Goal: Use online tool/utility: Utilize a website feature to perform a specific function

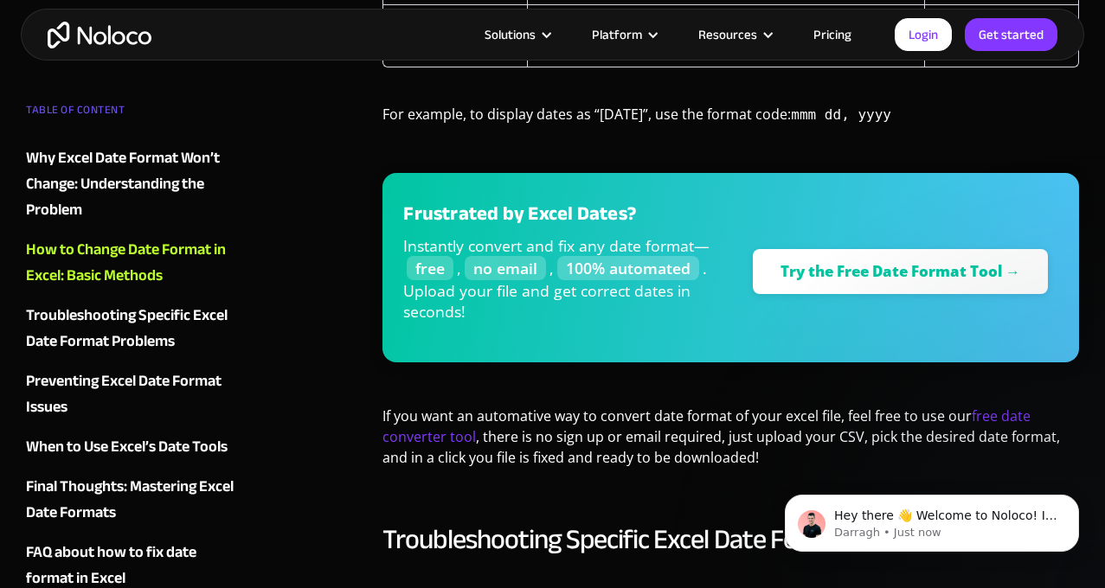
scroll to position [2162, 0]
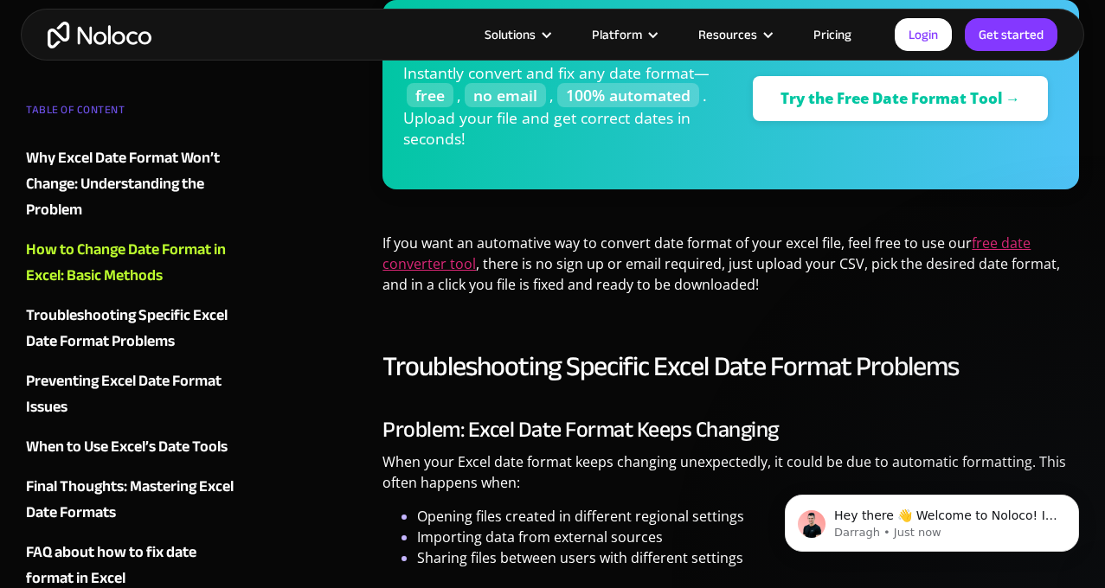
click at [991, 240] on link "free date converter tool" at bounding box center [706, 254] width 648 height 40
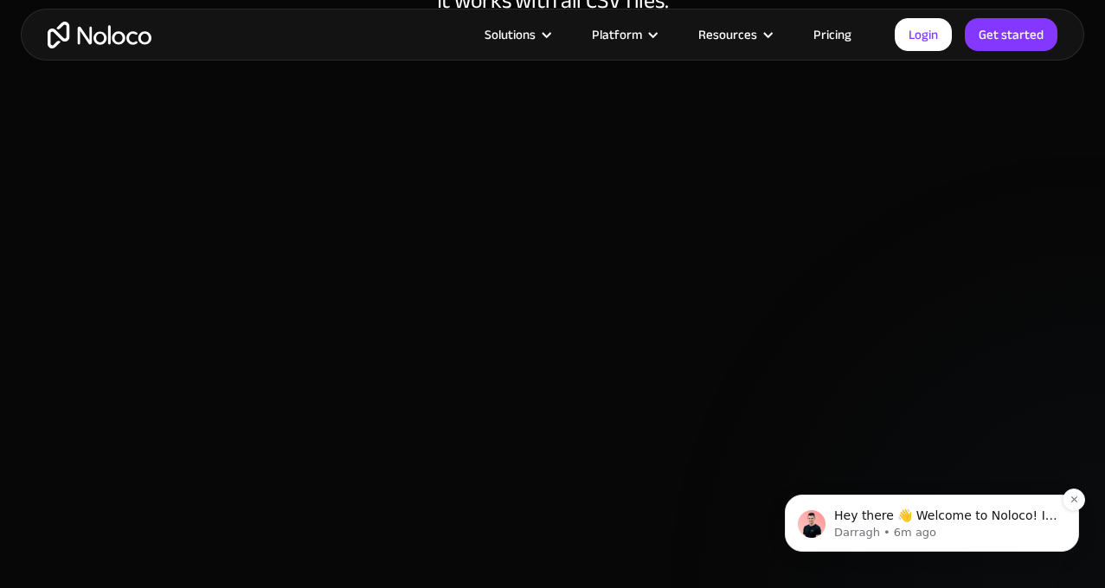
click at [906, 526] on p "Darragh • 6m ago" at bounding box center [945, 533] width 223 height 16
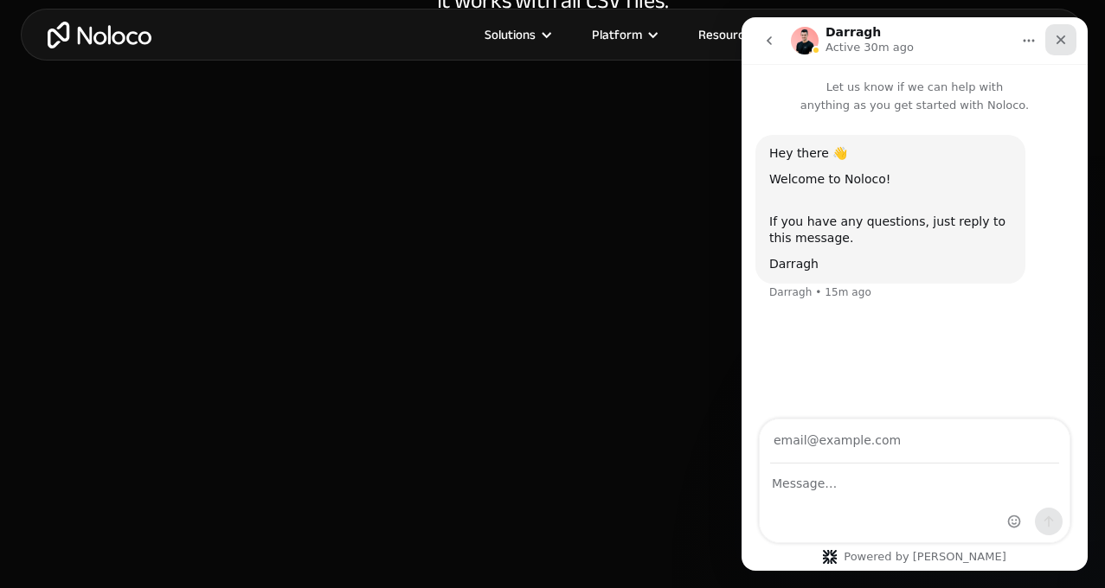
click at [1062, 38] on icon "Close" at bounding box center [1061, 40] width 10 height 10
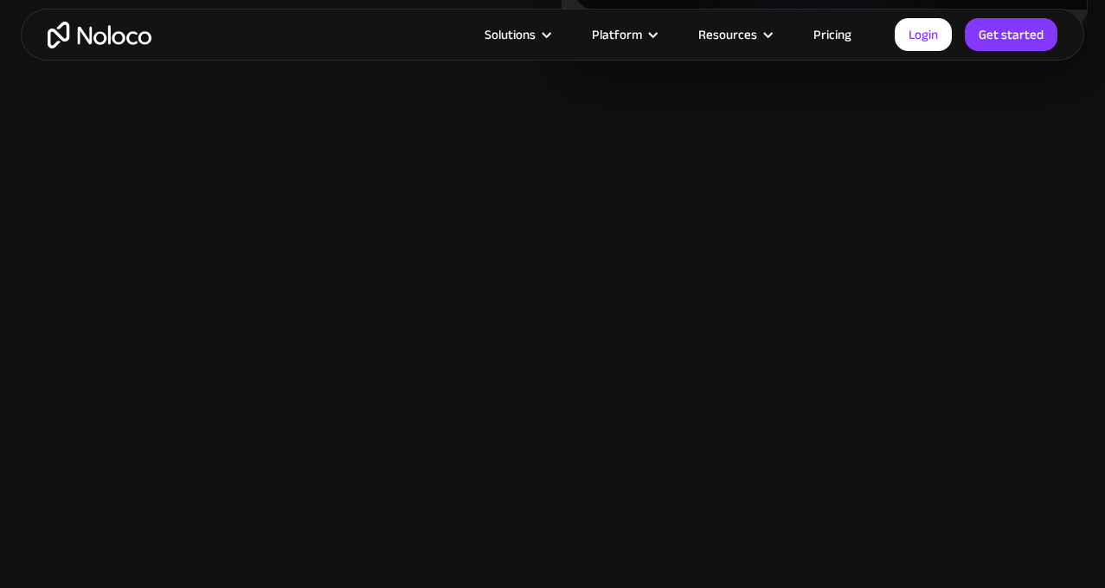
scroll to position [2854, 0]
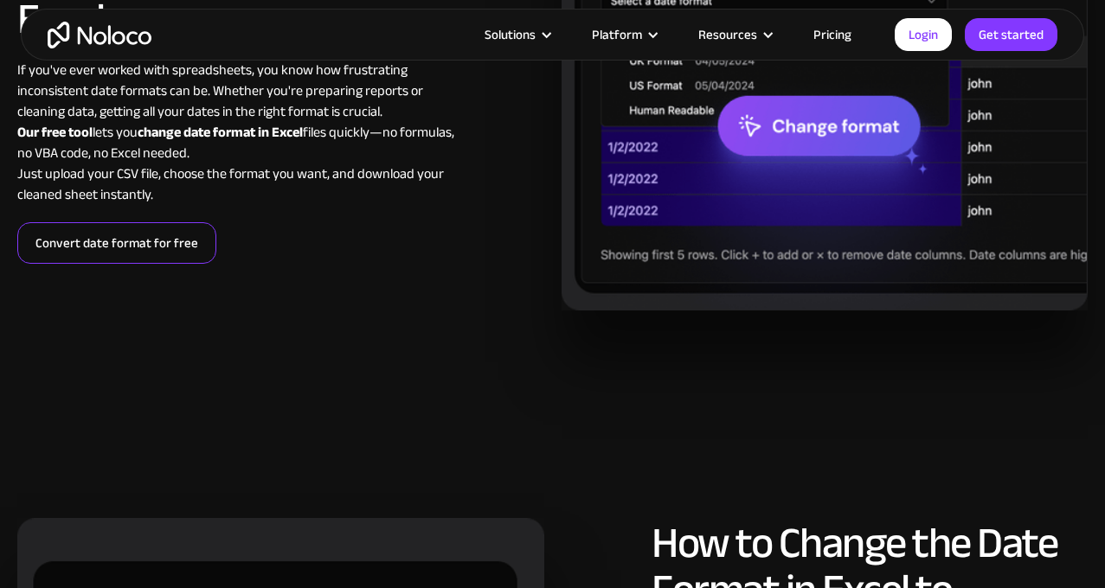
click at [173, 264] on link "Convert date format for free" at bounding box center [116, 243] width 199 height 42
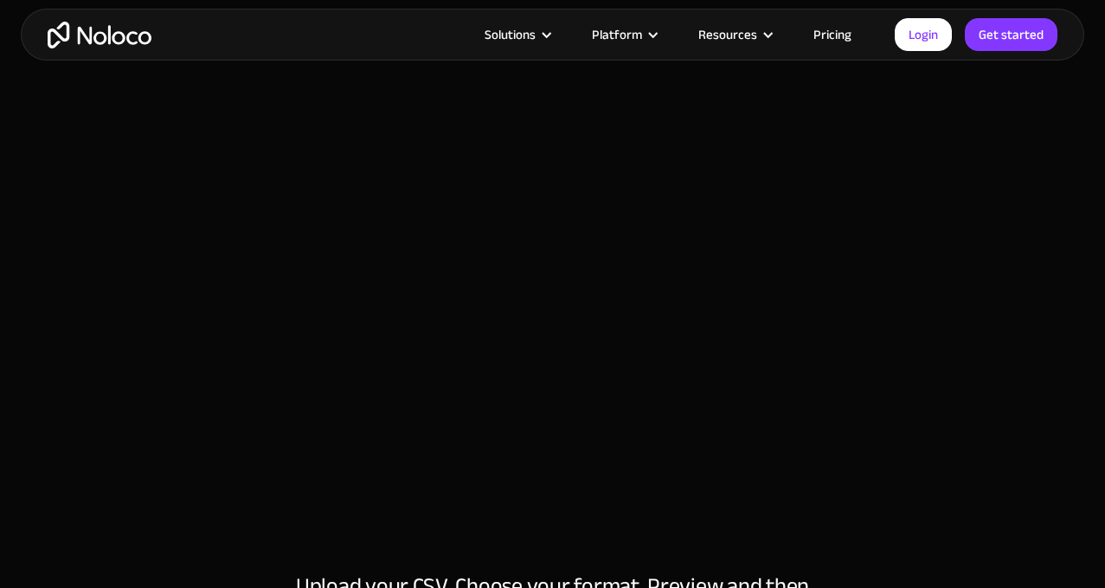
scroll to position [498, 0]
click at [919, 259] on div at bounding box center [552, 250] width 1070 height 605
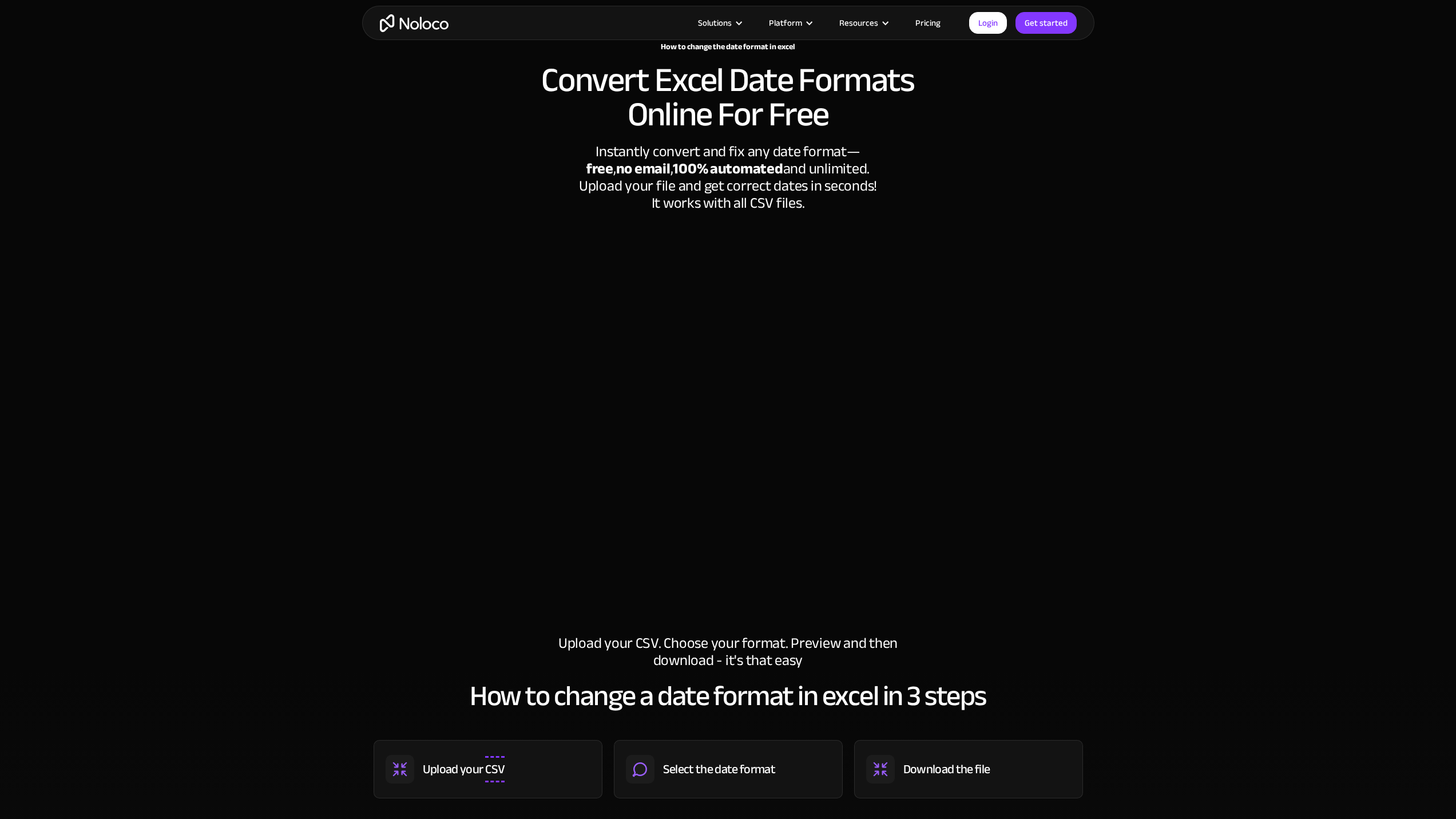
scroll to position [0, 0]
